Goal: Check status: Check status

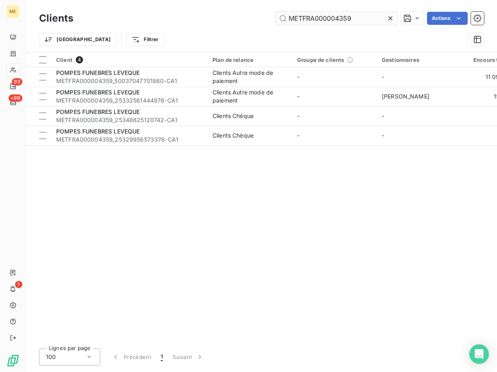
click at [343, 22] on input "METFRA000004359" at bounding box center [336, 18] width 122 height 13
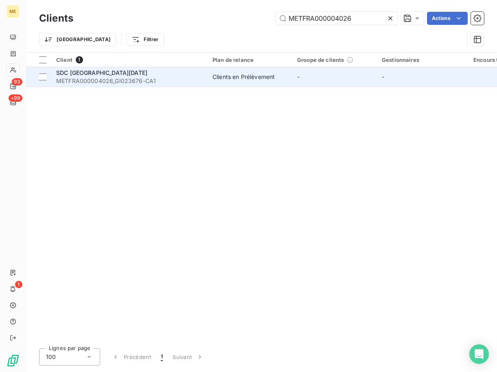
type input "METFRA000004026"
click at [105, 73] on span "SDC [GEOGRAPHIC_DATA][DATE]" at bounding box center [101, 72] width 91 height 7
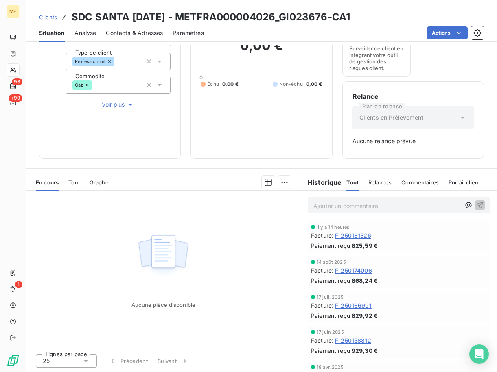
scroll to position [233, 0]
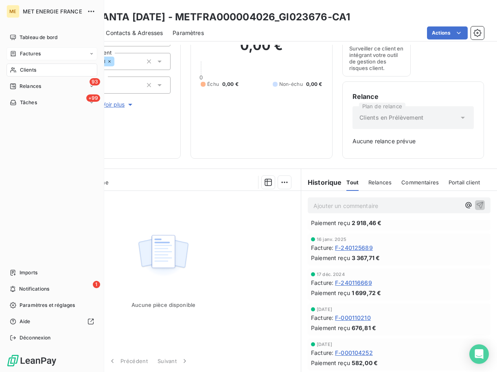
click at [29, 56] on span "Factures" at bounding box center [30, 53] width 21 height 7
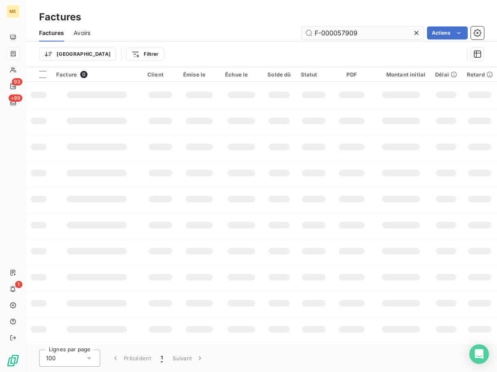
click at [381, 38] on input "F-000057909" at bounding box center [362, 32] width 122 height 13
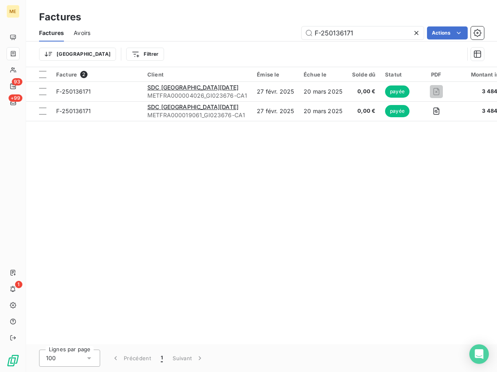
type input "F-250136171"
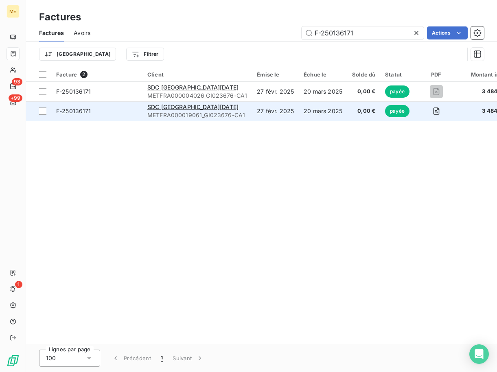
click at [81, 115] on div "F-250136171" at bounding box center [73, 111] width 35 height 8
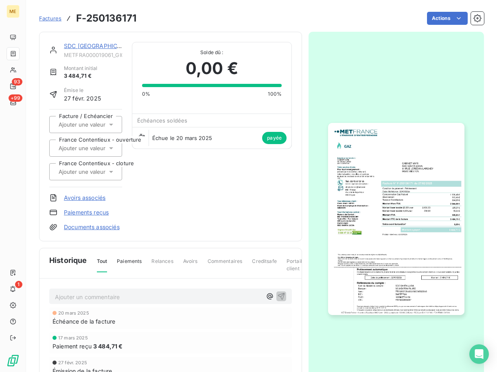
scroll to position [1, 0]
click at [422, 193] on img "button" at bounding box center [396, 218] width 136 height 192
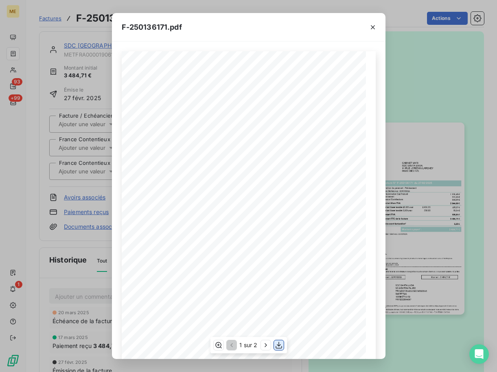
click at [282, 343] on icon "button" at bounding box center [279, 345] width 8 height 8
